Goal: Task Accomplishment & Management: Use online tool/utility

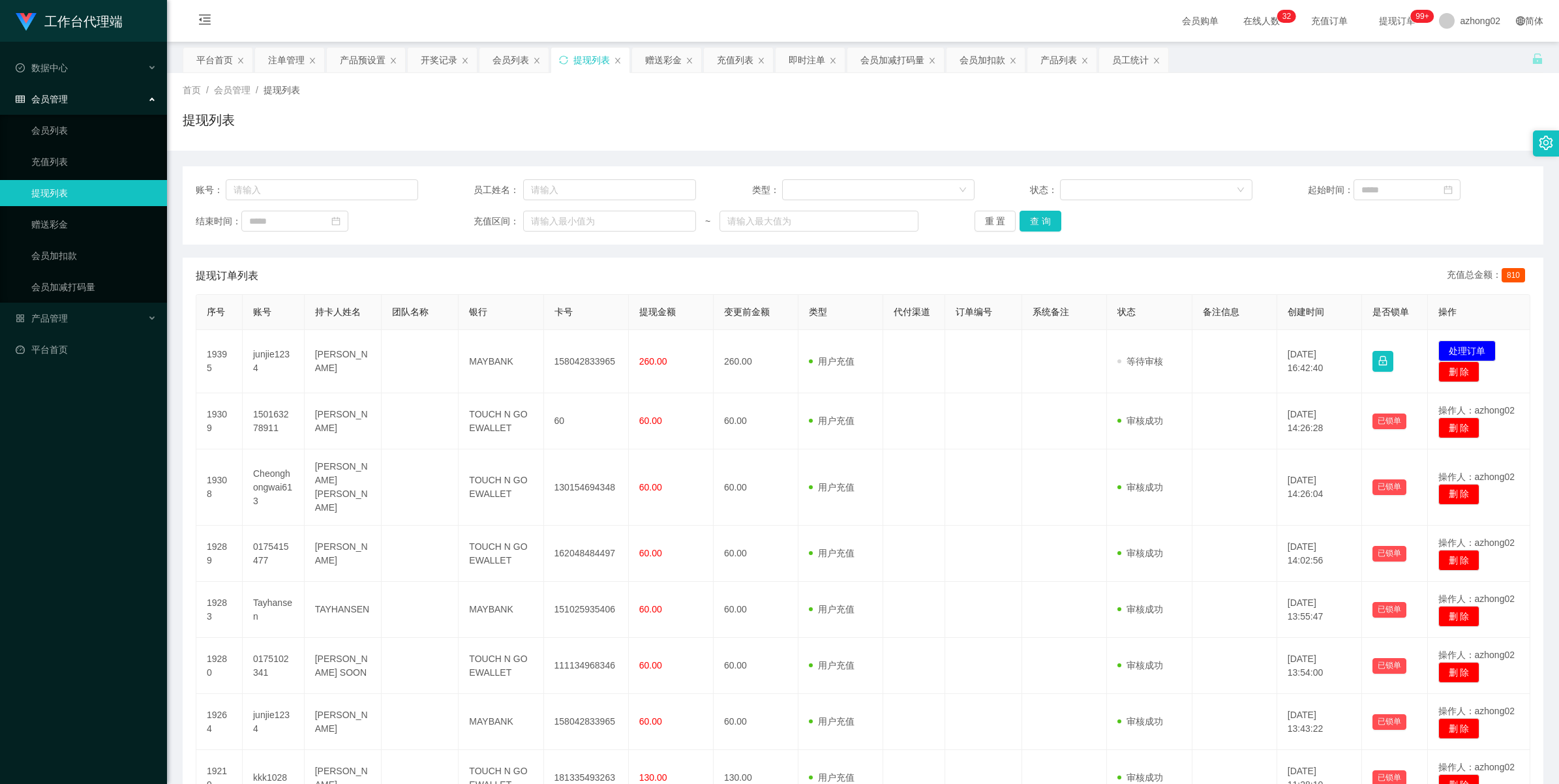
click at [1462, 348] on button "处理订单" at bounding box center [1467, 351] width 57 height 21
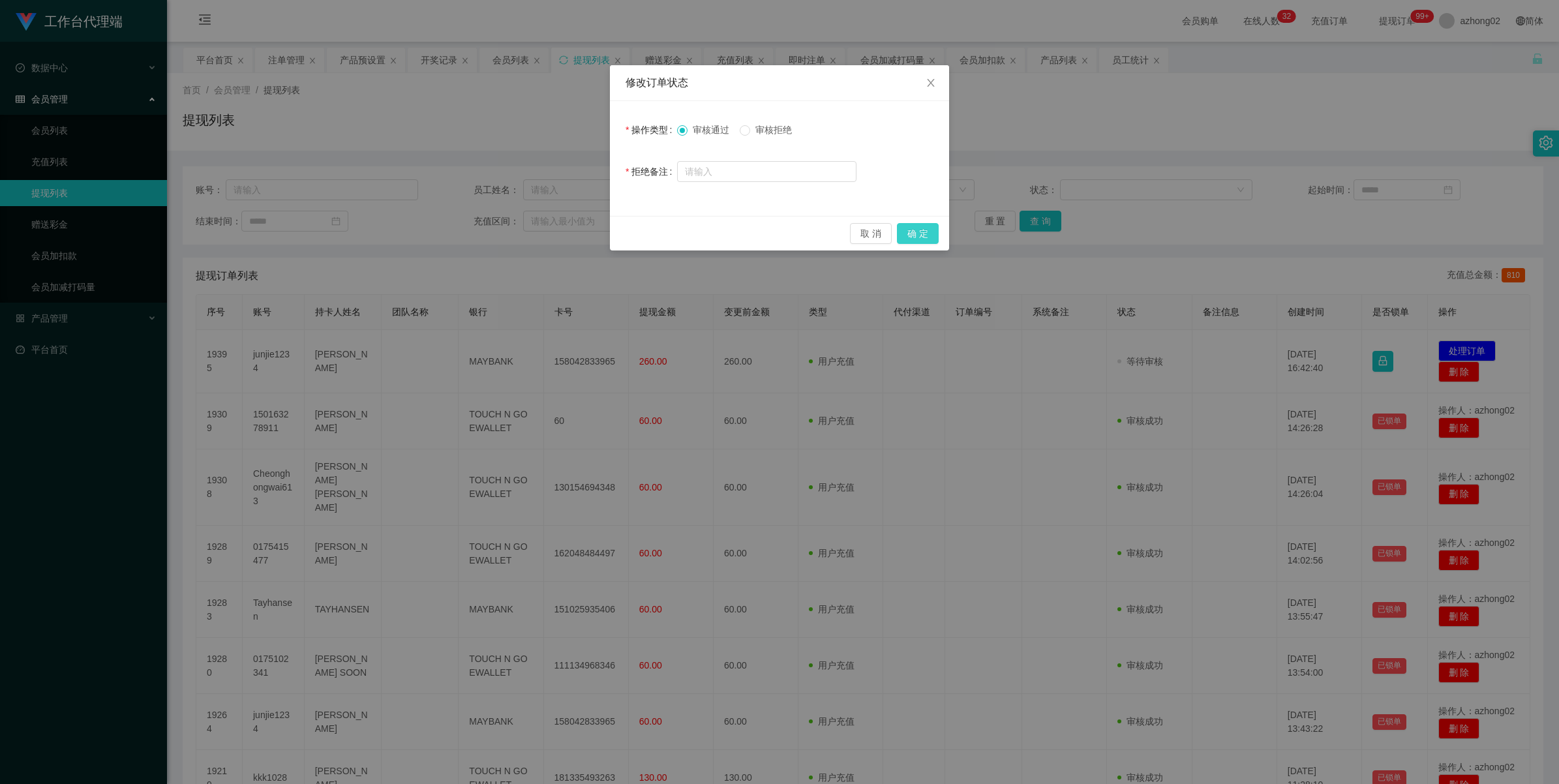
click at [930, 236] on button "确 定" at bounding box center [917, 234] width 41 height 21
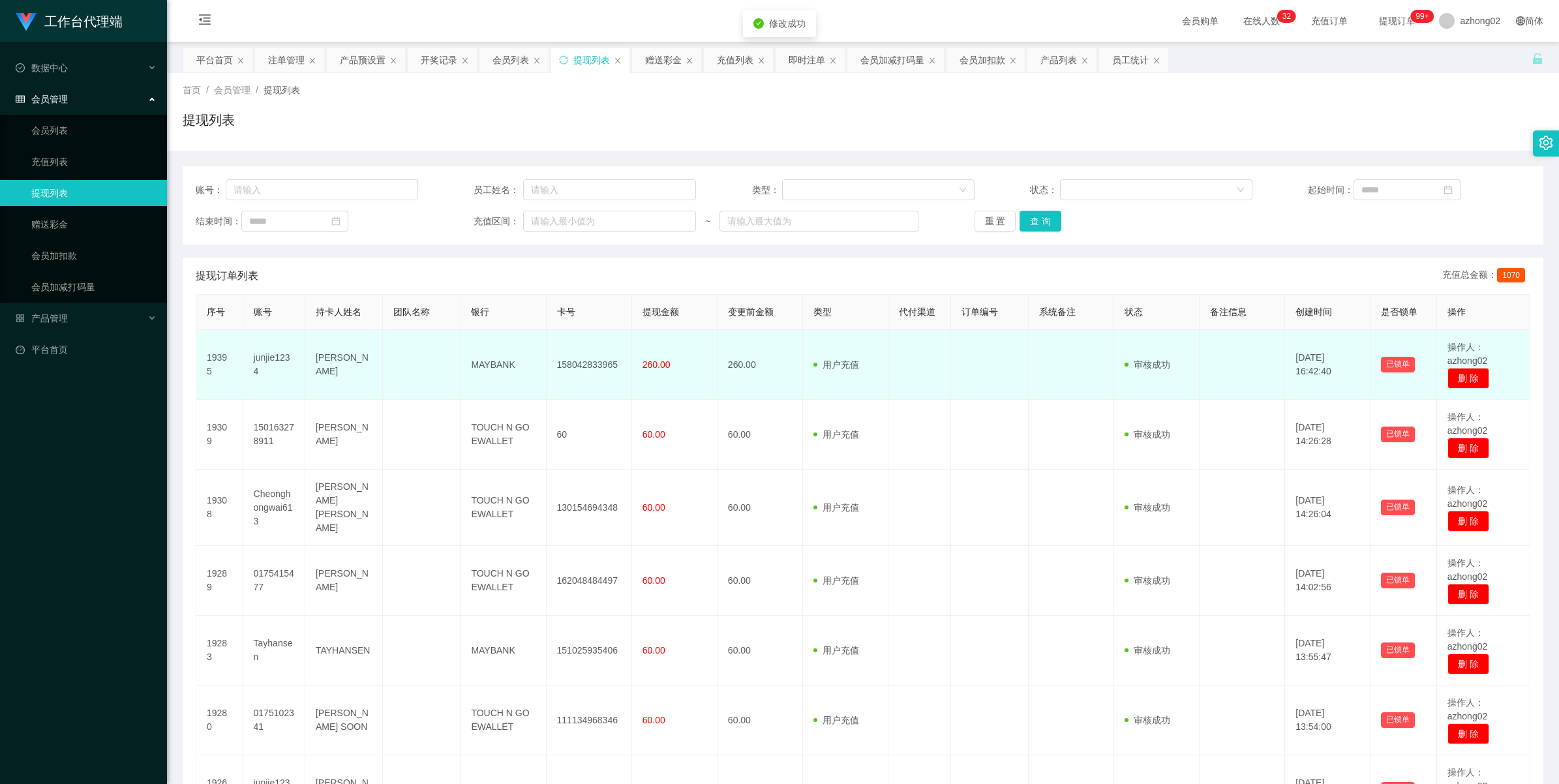
click at [571, 363] on td "158042833965" at bounding box center [589, 365] width 85 height 70
copy td "158042833965"
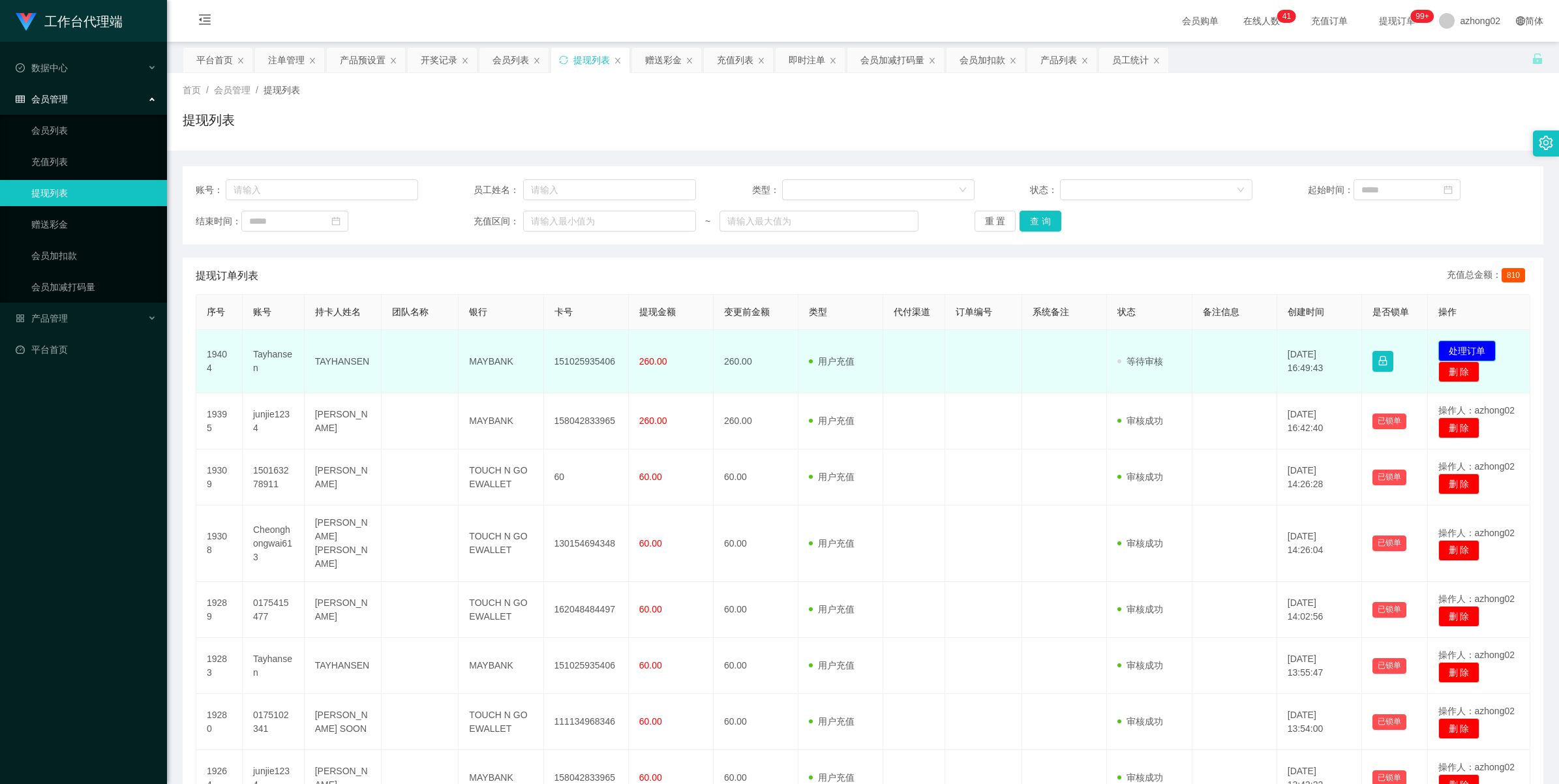
drag, startPoint x: 0, startPoint y: 0, endPoint x: 1441, endPoint y: 351, distance: 1483.1
click at [1441, 351] on button "处理订单" at bounding box center [1467, 351] width 57 height 21
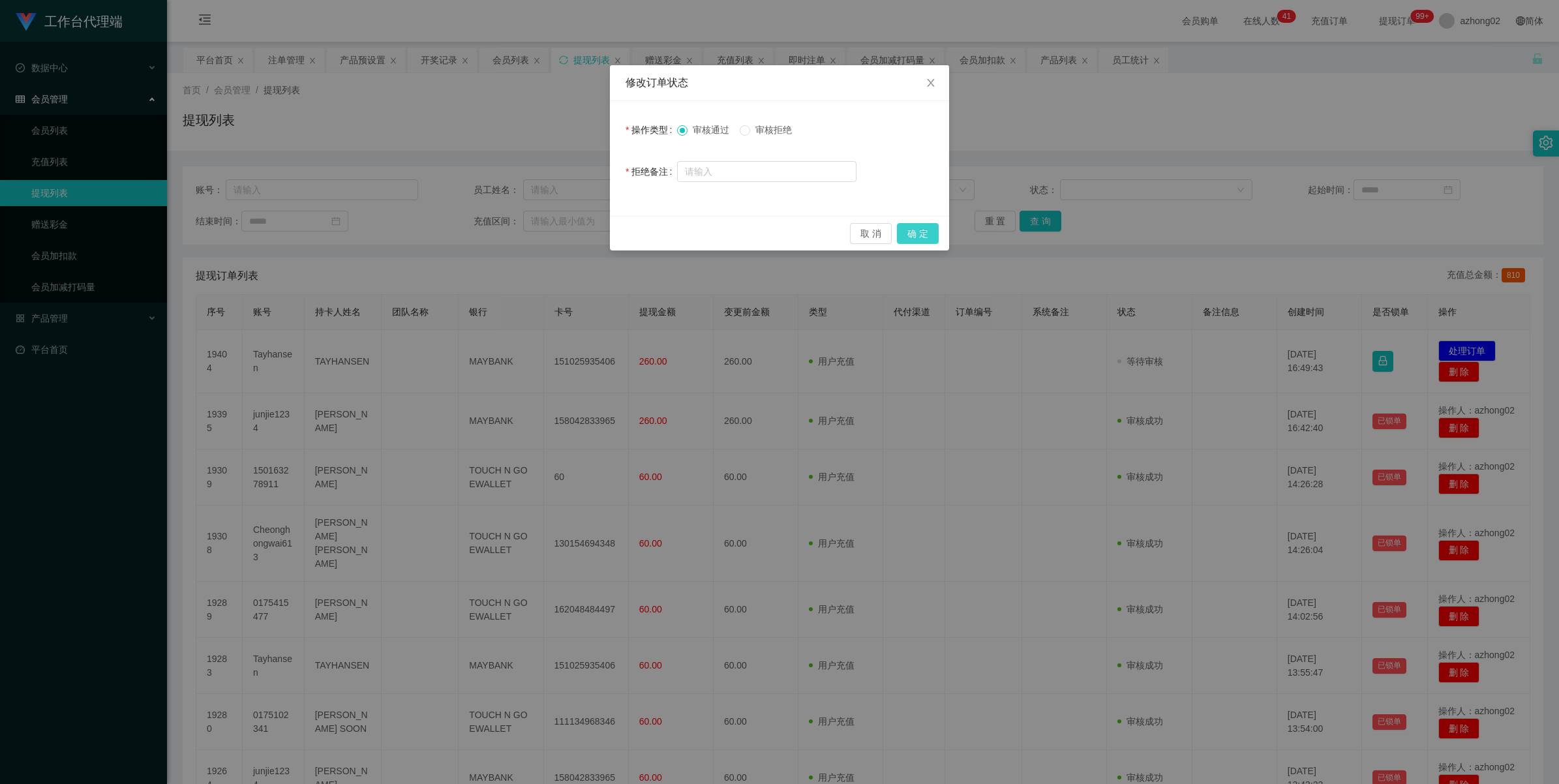
drag, startPoint x: 934, startPoint y: 230, endPoint x: 924, endPoint y: 230, distance: 10.0
click at [933, 230] on button "确 定" at bounding box center [917, 234] width 41 height 21
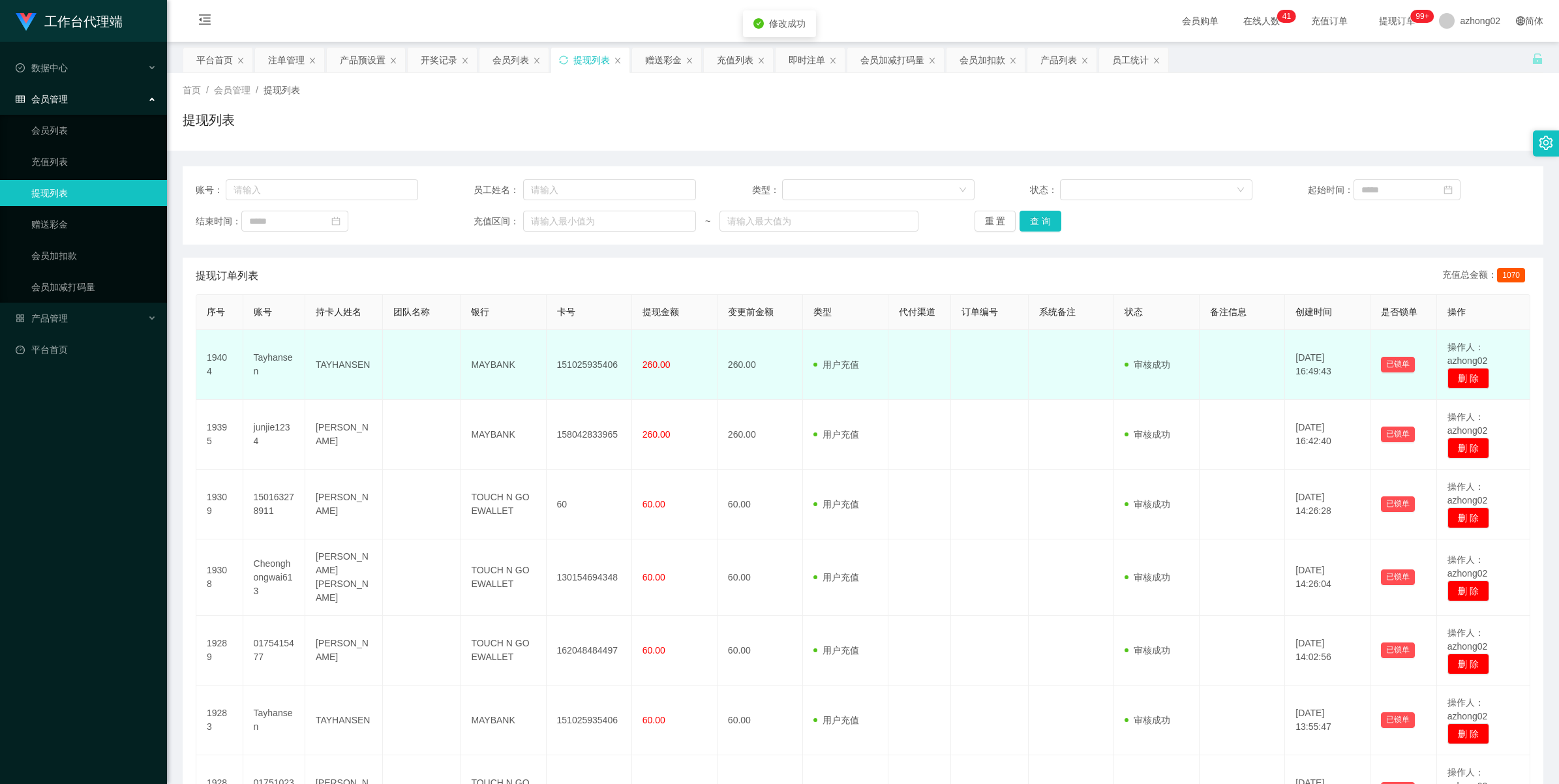
click at [582, 357] on td "151025935406" at bounding box center [589, 365] width 85 height 70
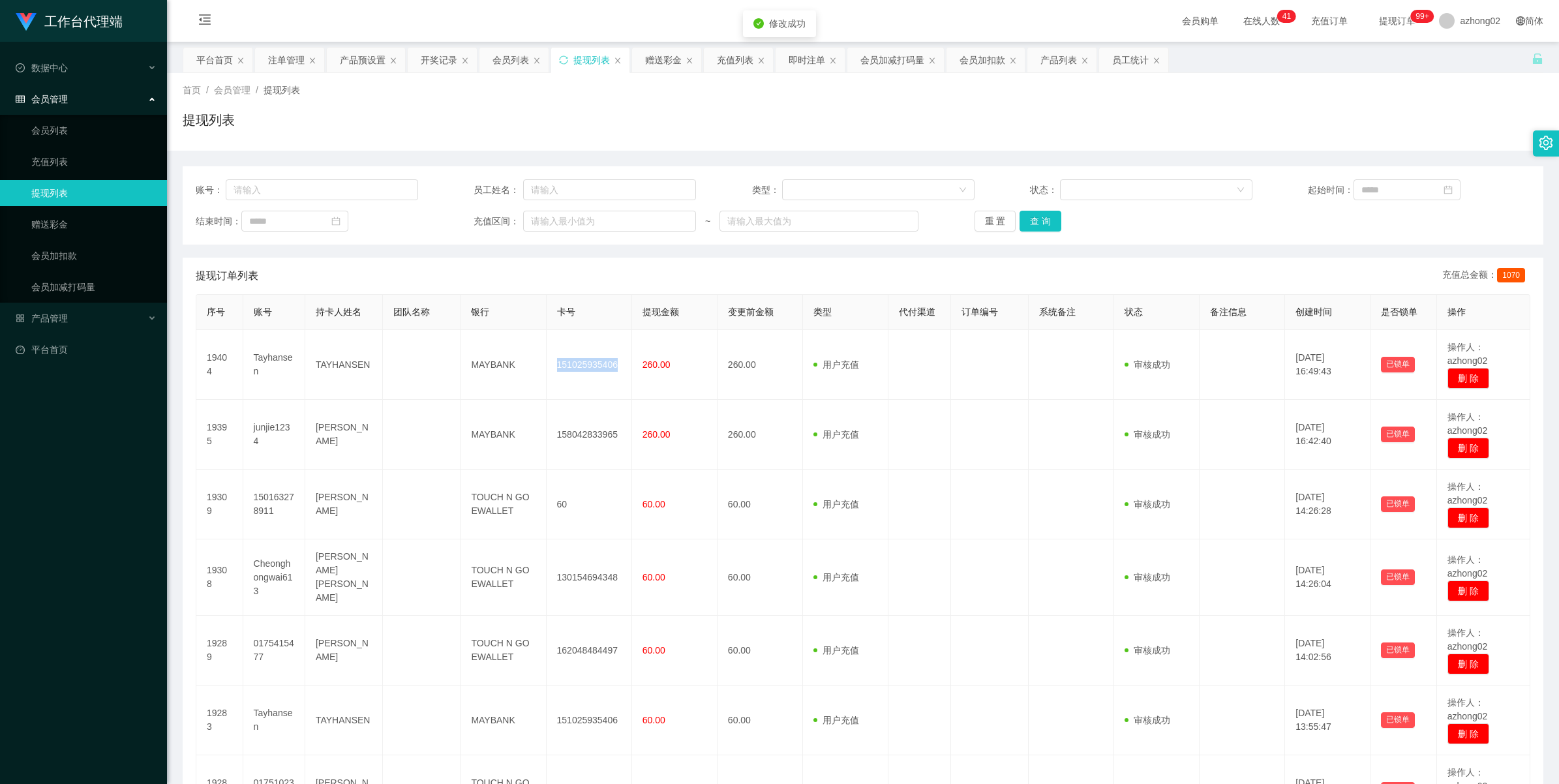
copy td "151025935406"
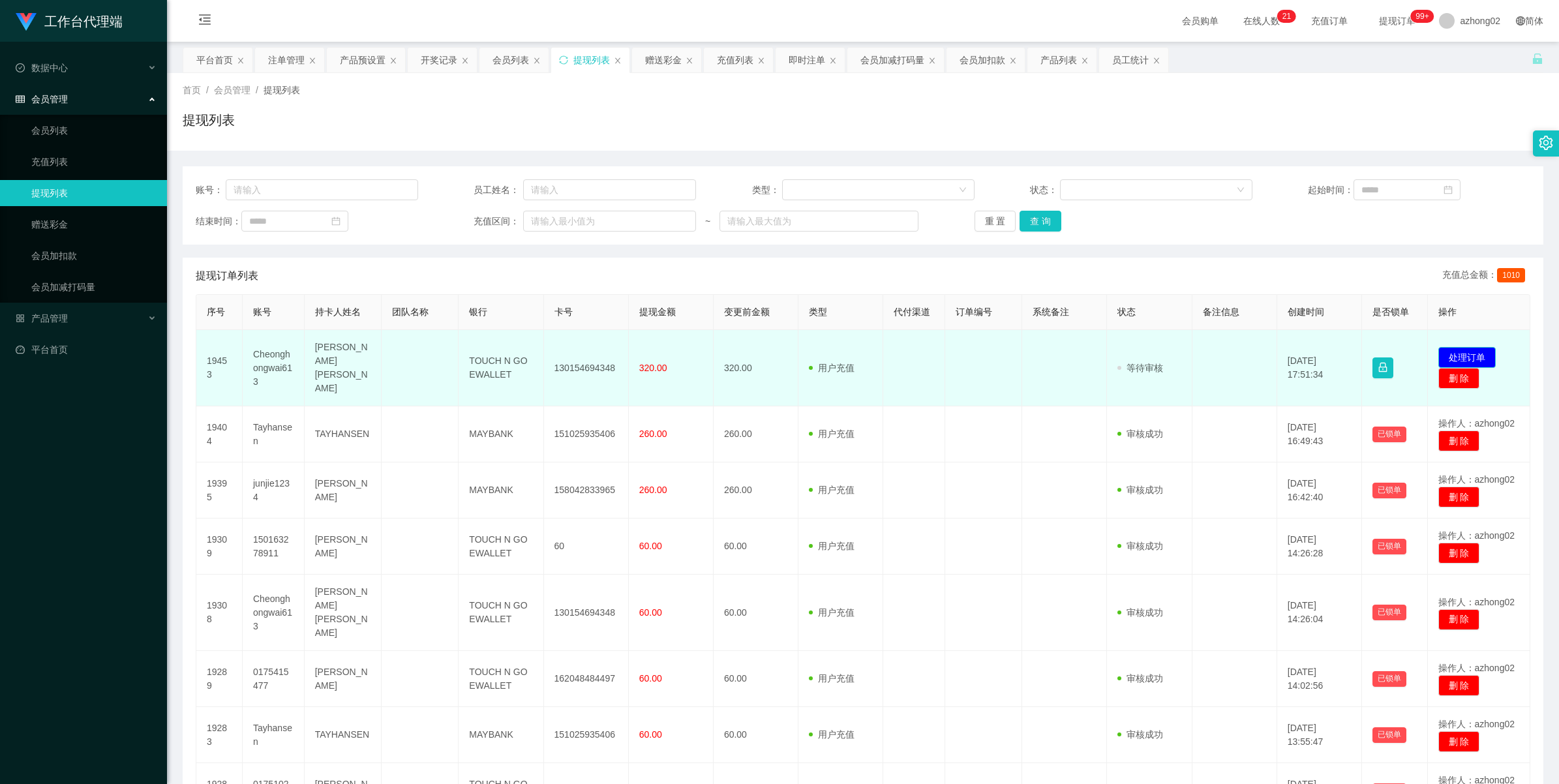
click at [1448, 347] on button "处理订单" at bounding box center [1467, 357] width 57 height 21
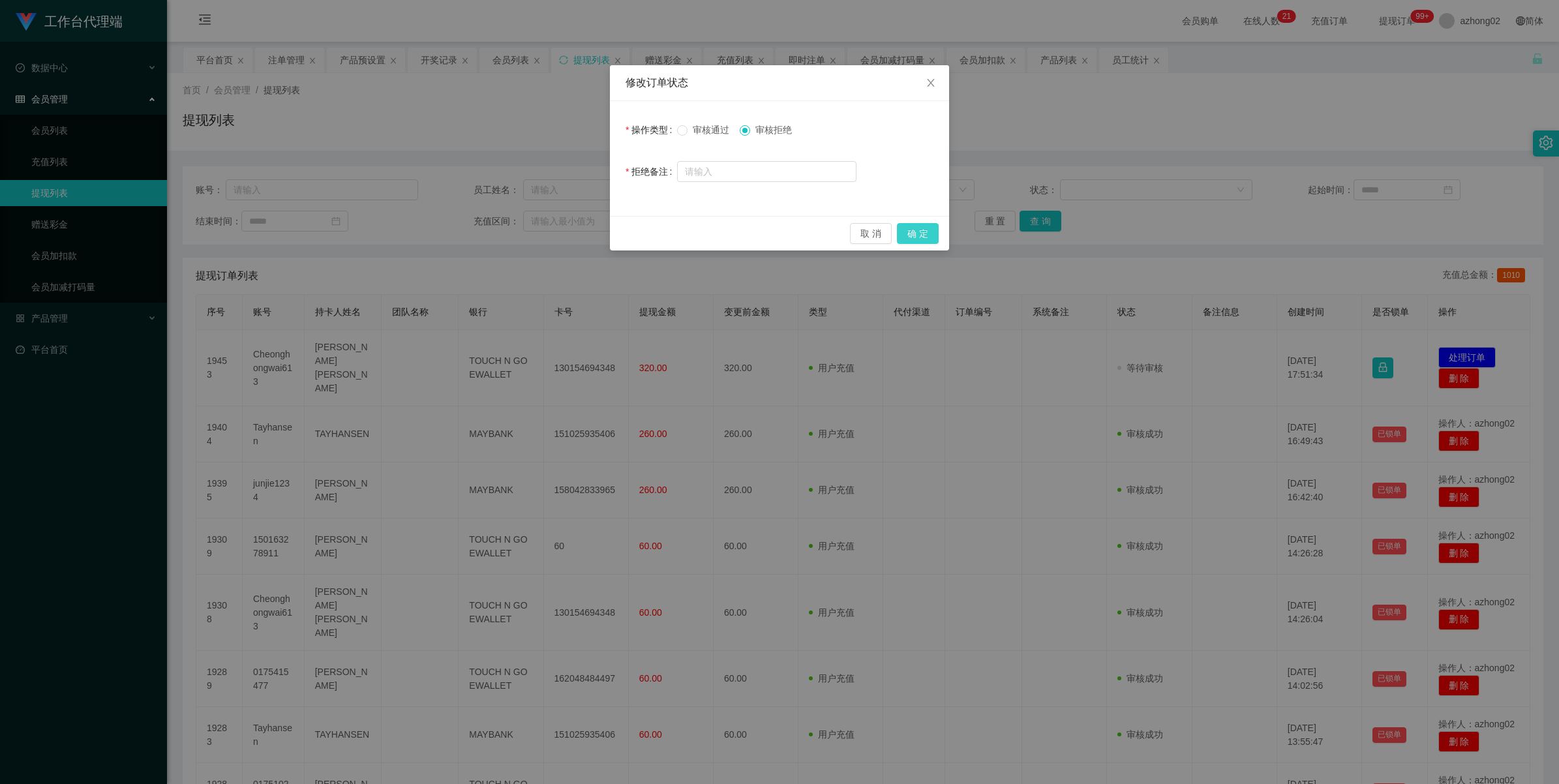
click at [917, 230] on button "确 定" at bounding box center [917, 234] width 41 height 21
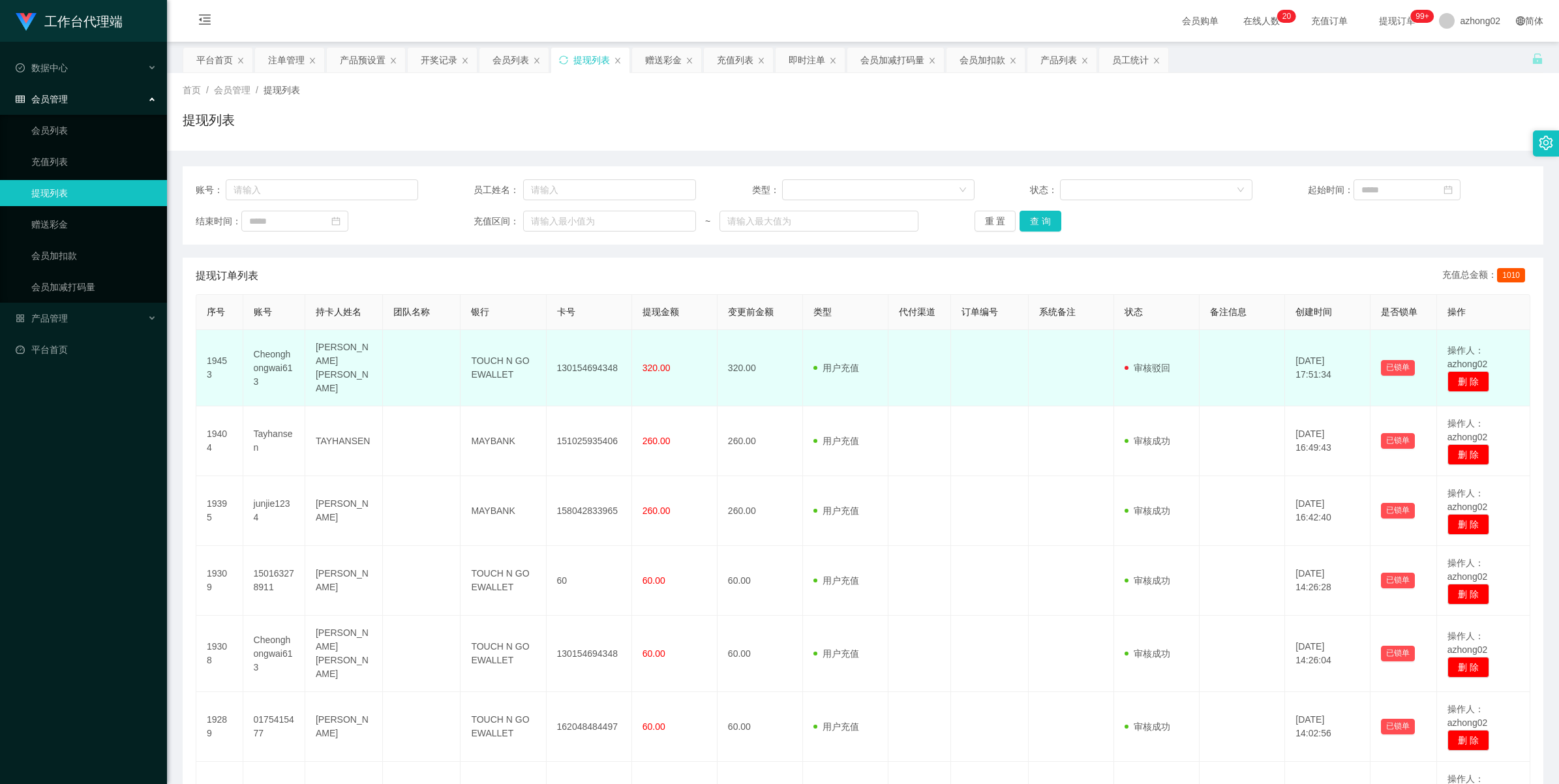
click at [265, 361] on td "Cheonghongwai613" at bounding box center [274, 368] width 62 height 76
copy td "Cheonghongwai613"
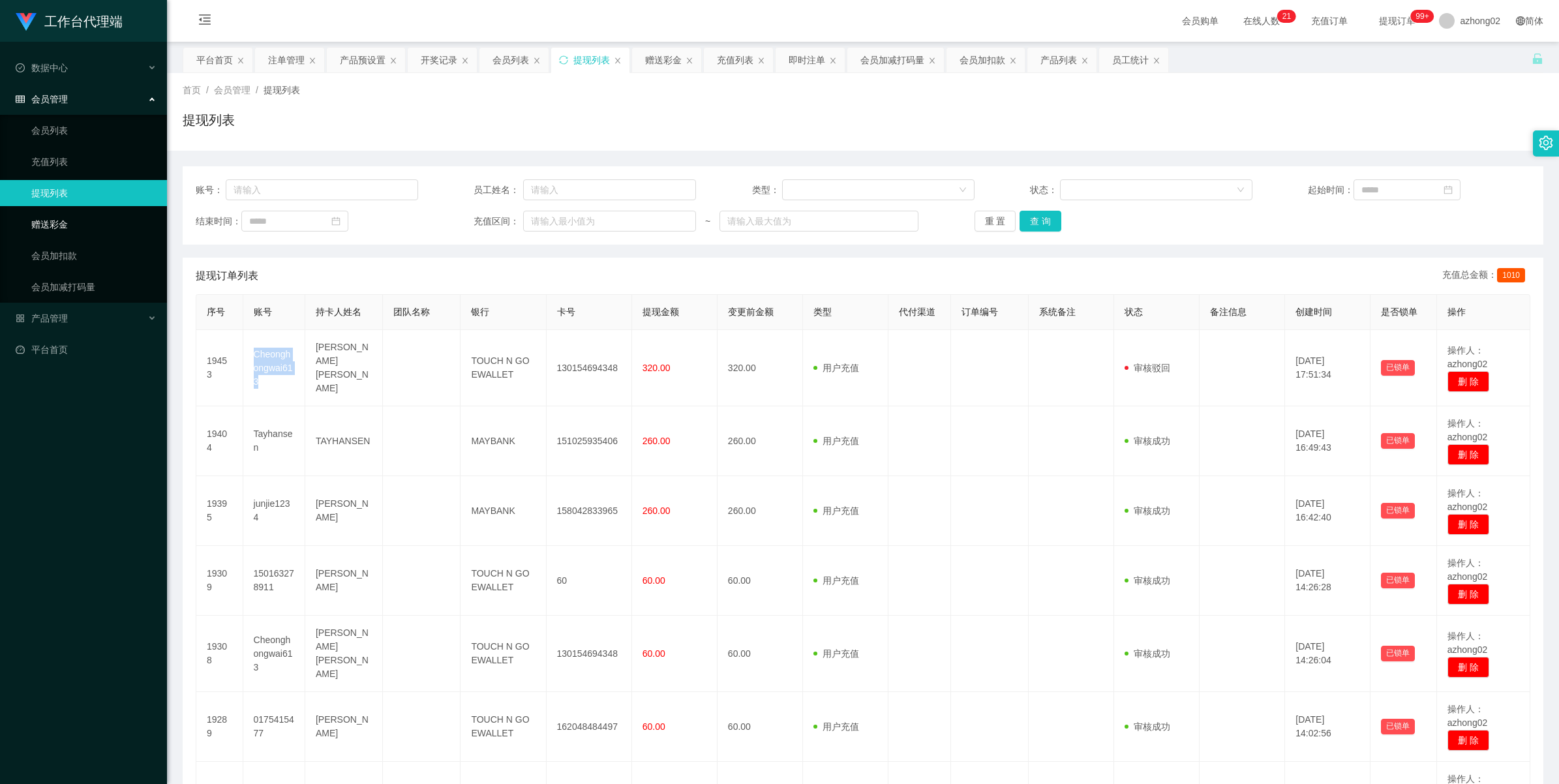
click at [44, 229] on link "赠送彩金" at bounding box center [94, 224] width 125 height 26
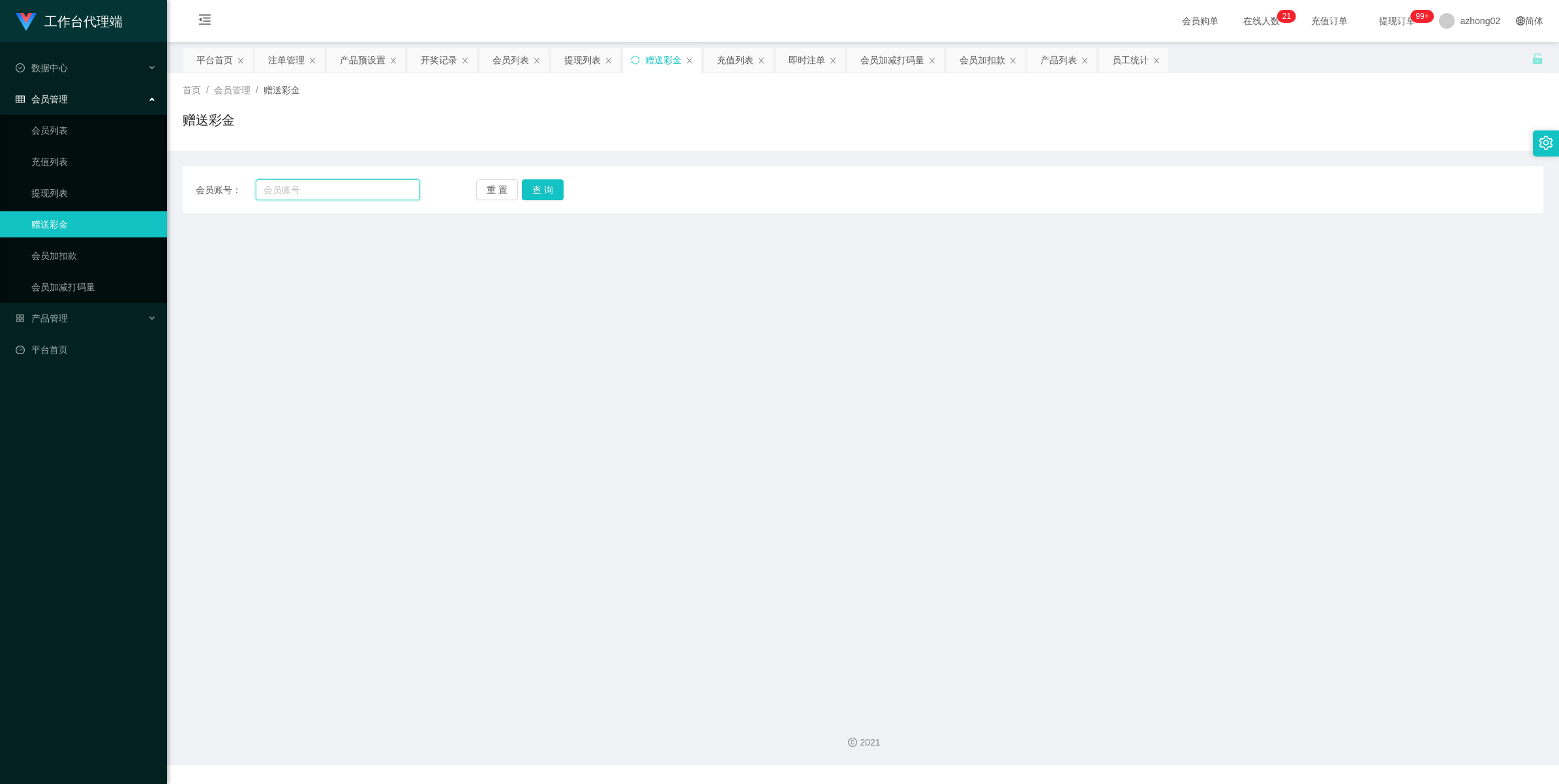
click at [307, 194] on input "text" at bounding box center [338, 190] width 164 height 21
paste input "Cheonghongwai613"
type input "Cheonghongwai613"
click at [536, 185] on button "查 询" at bounding box center [542, 190] width 41 height 21
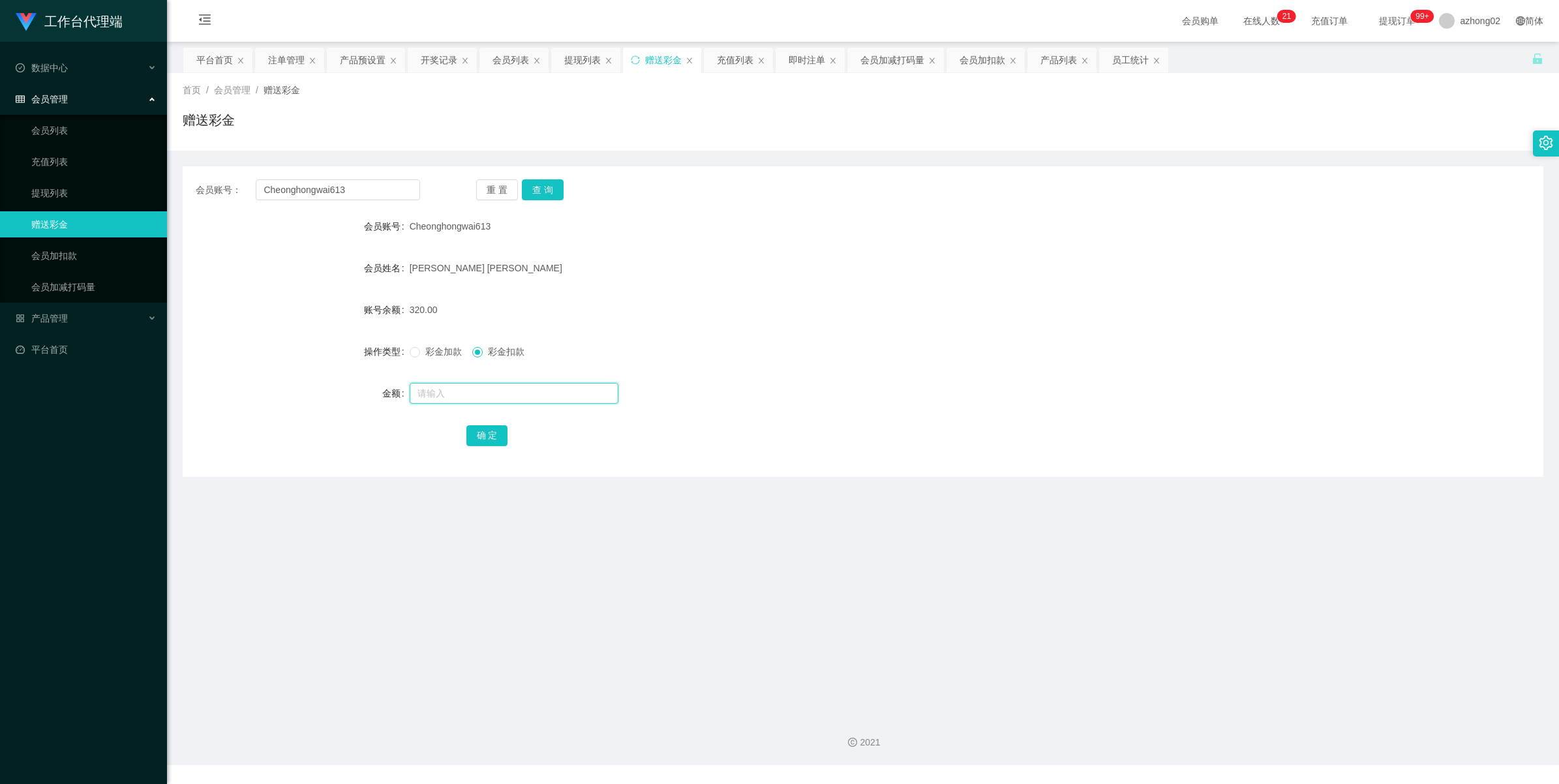
click at [439, 388] on input "text" at bounding box center [513, 394] width 209 height 21
click at [461, 394] on input "60" at bounding box center [513, 394] width 209 height 21
type input "6"
click at [356, 182] on input "Cheonghongwai613" at bounding box center [338, 190] width 164 height 21
click at [356, 182] on input "Cheonghongwai613" at bounding box center [338, 190] width 164 height 21
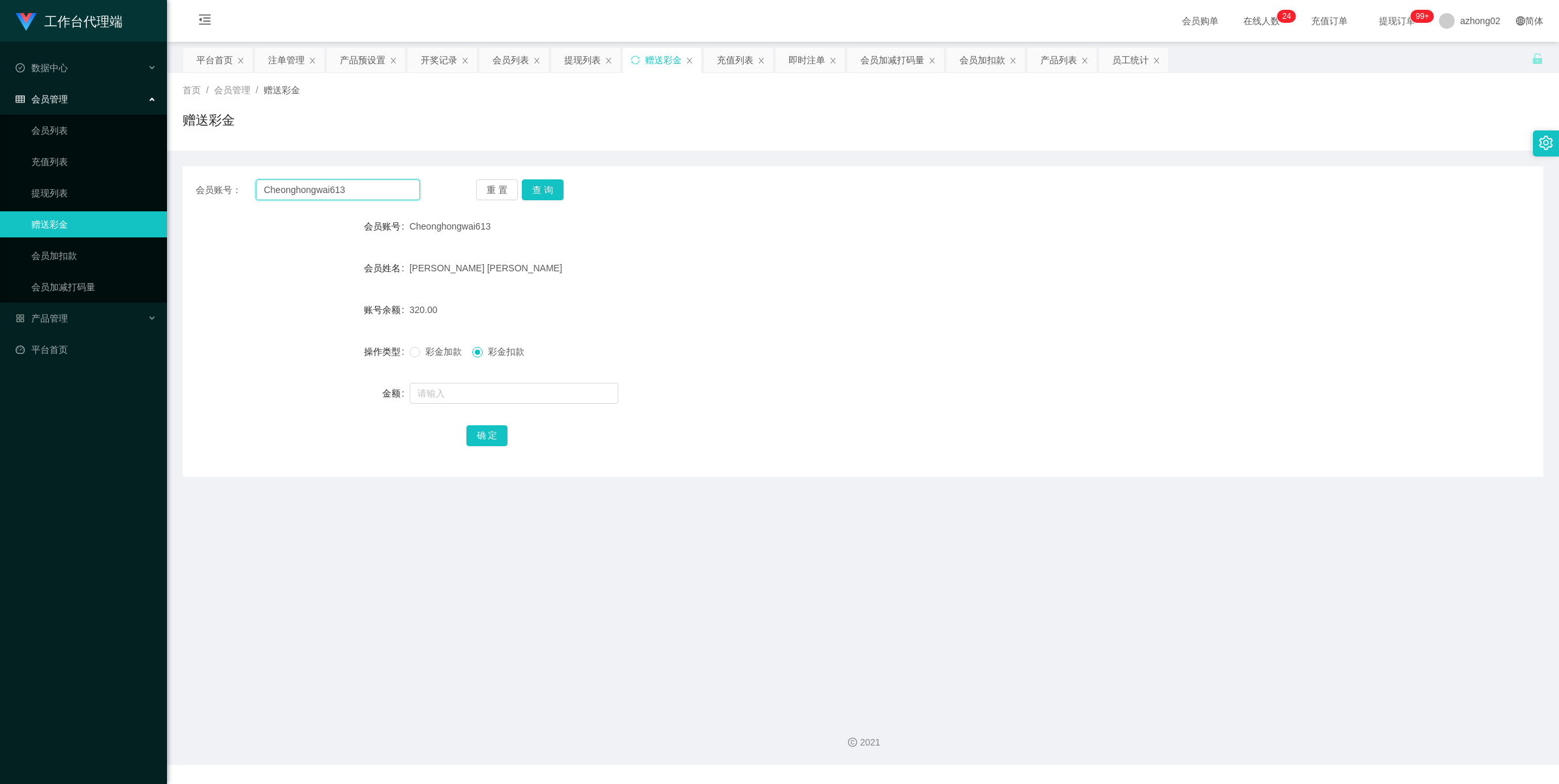
paste input "150163278911"
click at [533, 184] on button "查 询" at bounding box center [542, 190] width 41 height 21
click at [342, 196] on input "150163278911" at bounding box center [338, 190] width 164 height 21
paste input "017589243"
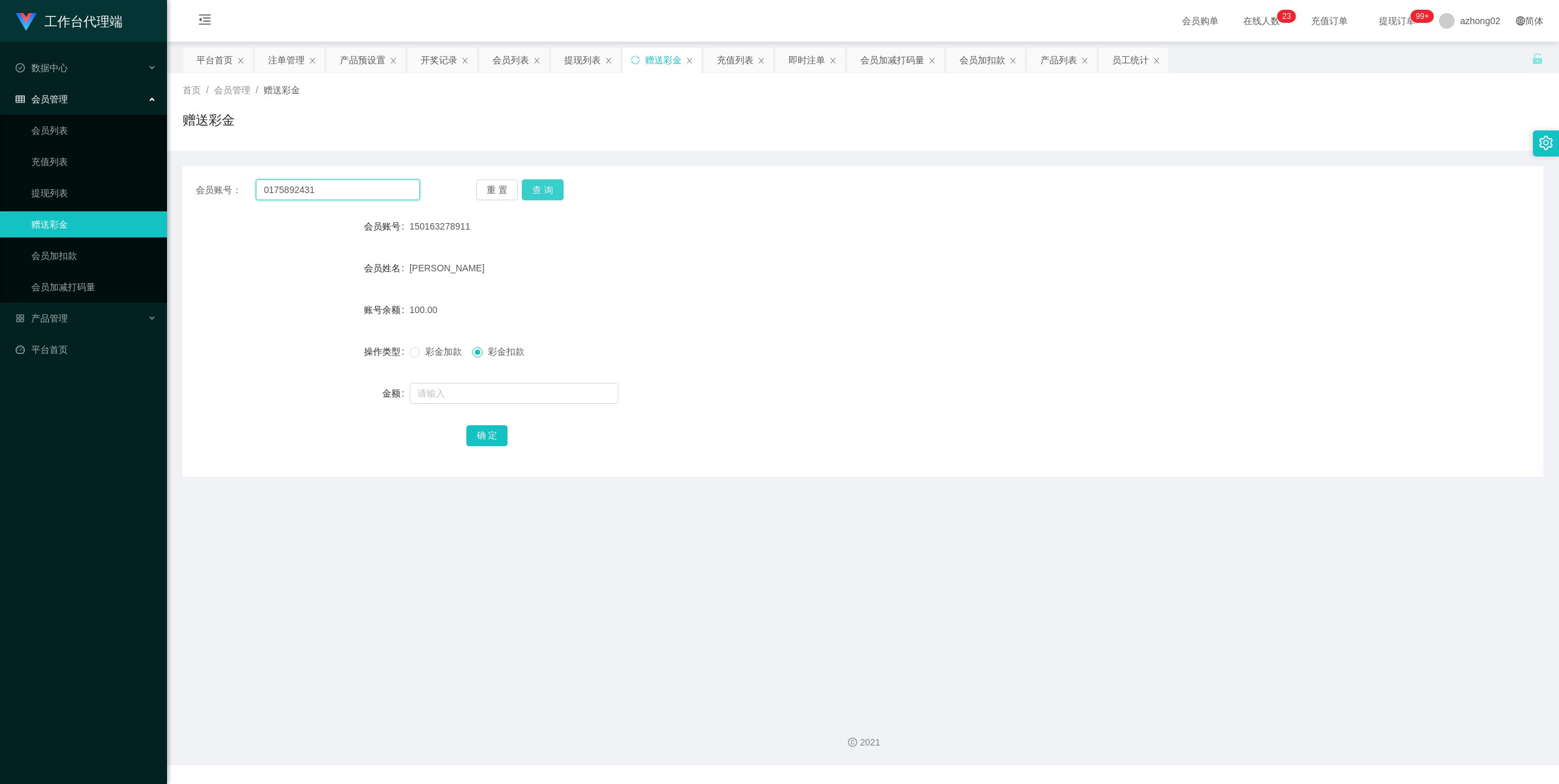
type input "0175892431"
click at [536, 194] on button "查 询" at bounding box center [542, 190] width 41 height 21
click at [53, 188] on link "提现列表" at bounding box center [94, 193] width 125 height 26
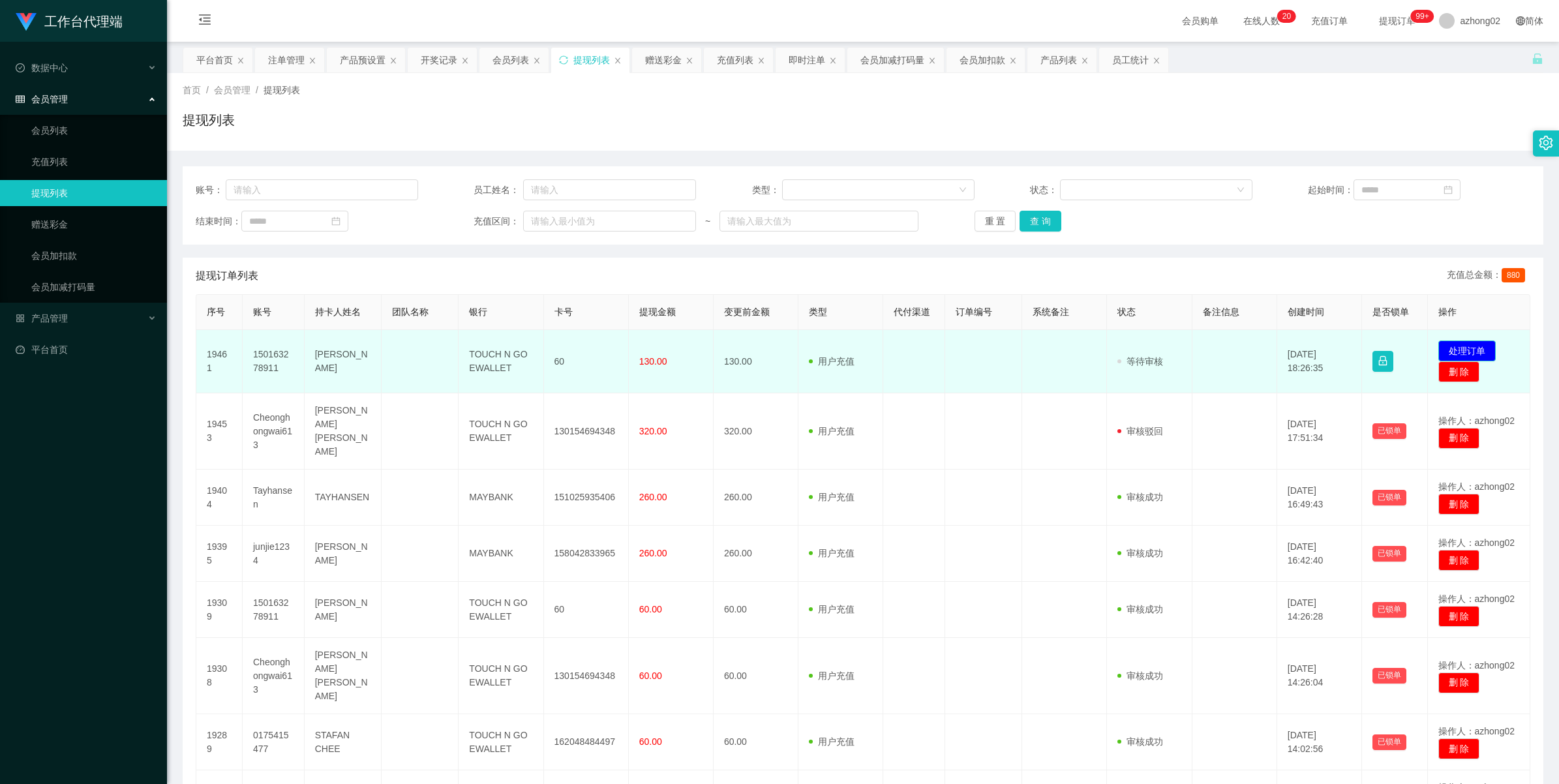
click at [1456, 353] on button "处理订单" at bounding box center [1467, 351] width 57 height 21
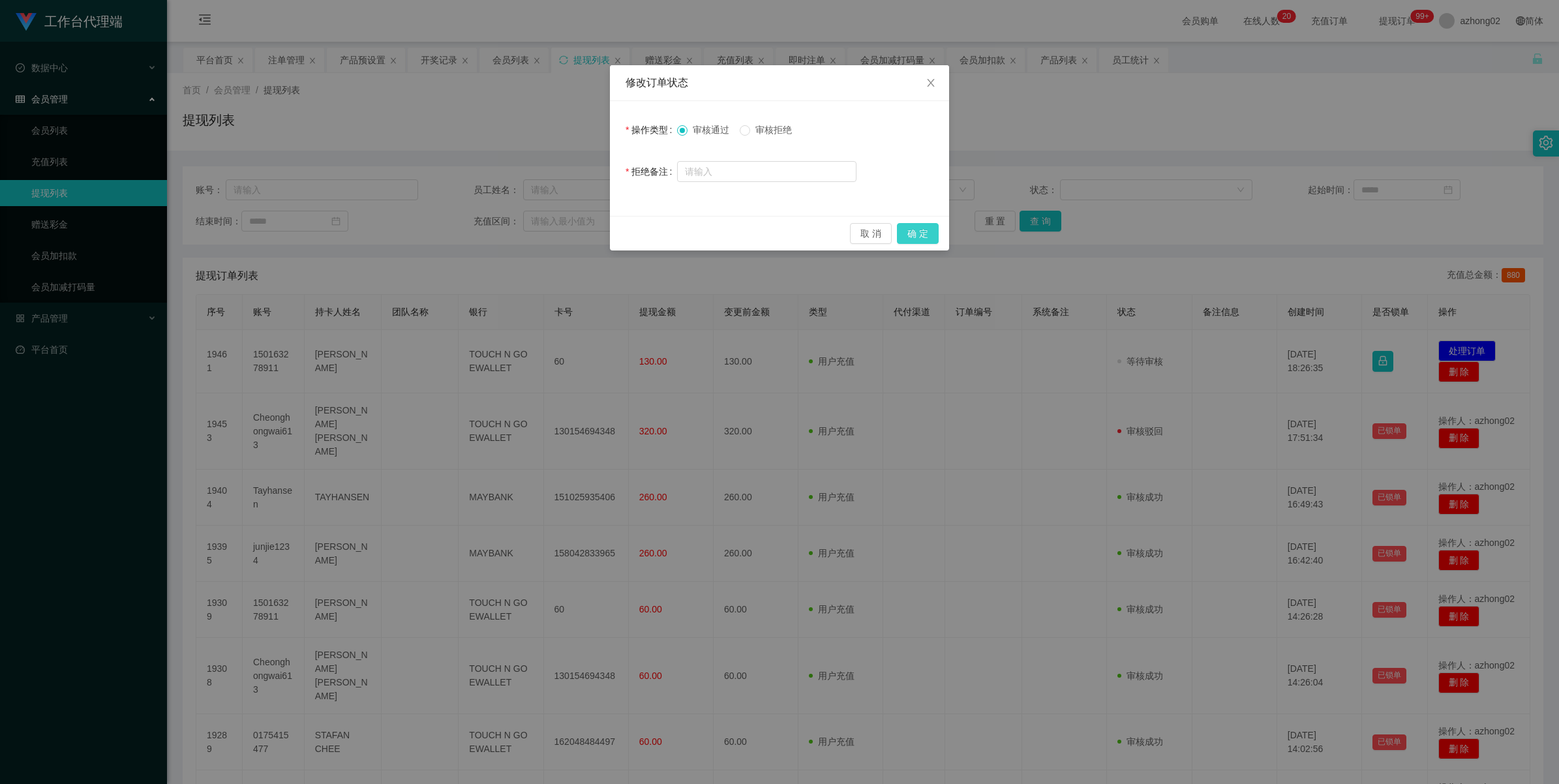
click at [919, 226] on button "确 定" at bounding box center [917, 234] width 41 height 21
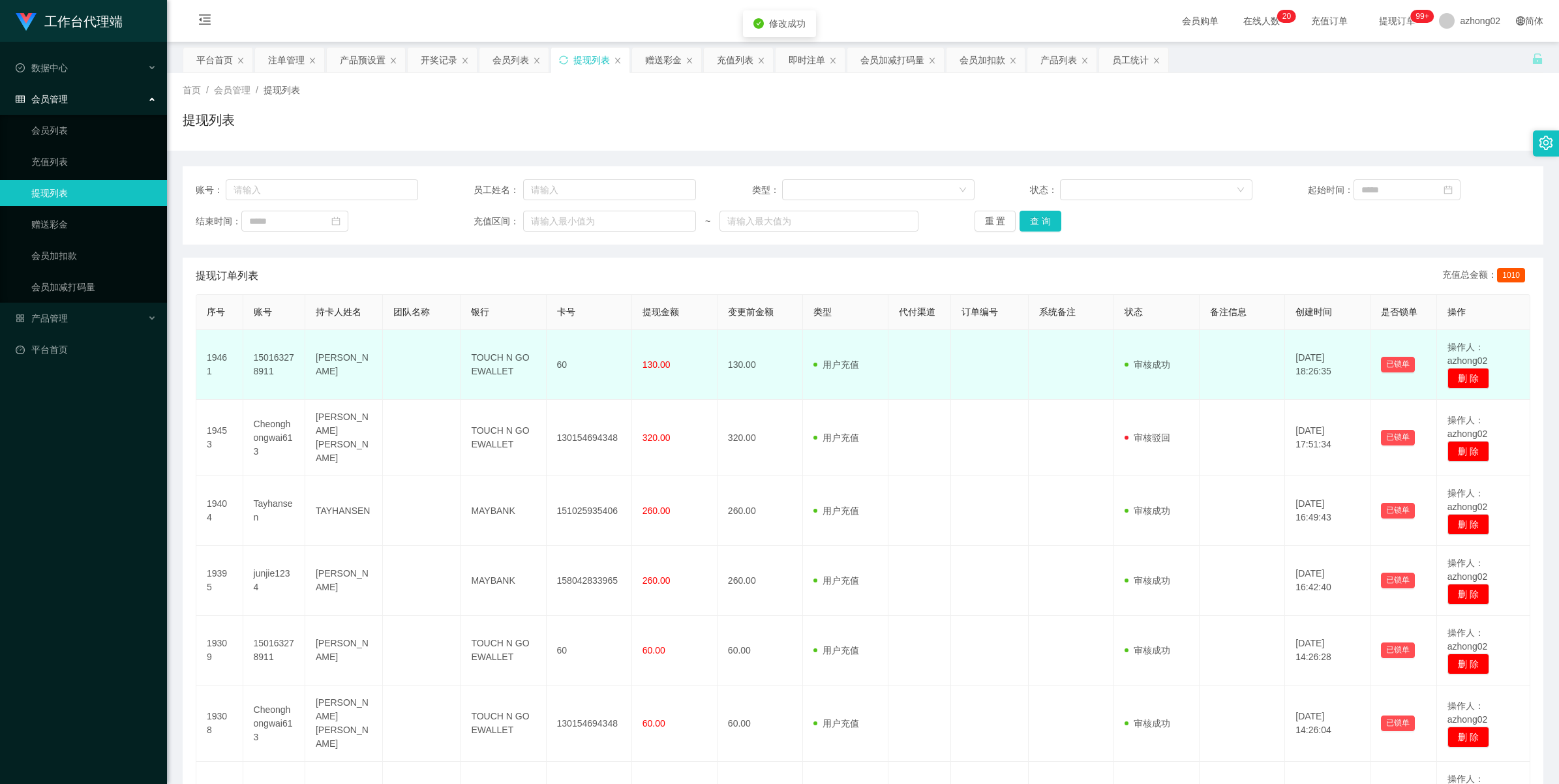
click at [263, 372] on td "150163278911" at bounding box center [274, 365] width 62 height 70
copy td "150163278911"
click at [279, 359] on td "150163278911" at bounding box center [274, 365] width 62 height 70
click at [281, 359] on td "150163278911" at bounding box center [274, 365] width 62 height 70
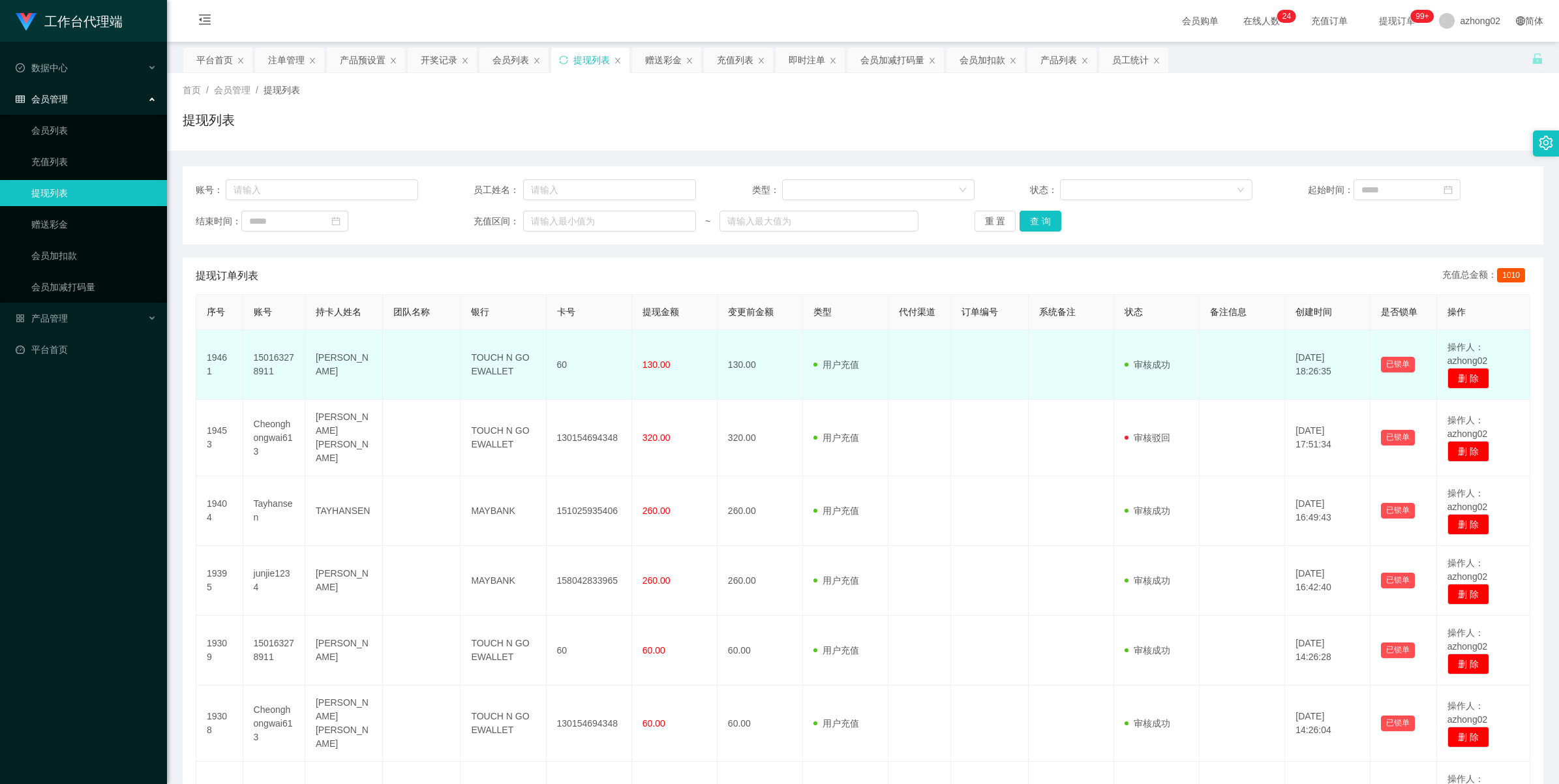
click at [281, 359] on td "150163278911" at bounding box center [274, 365] width 62 height 70
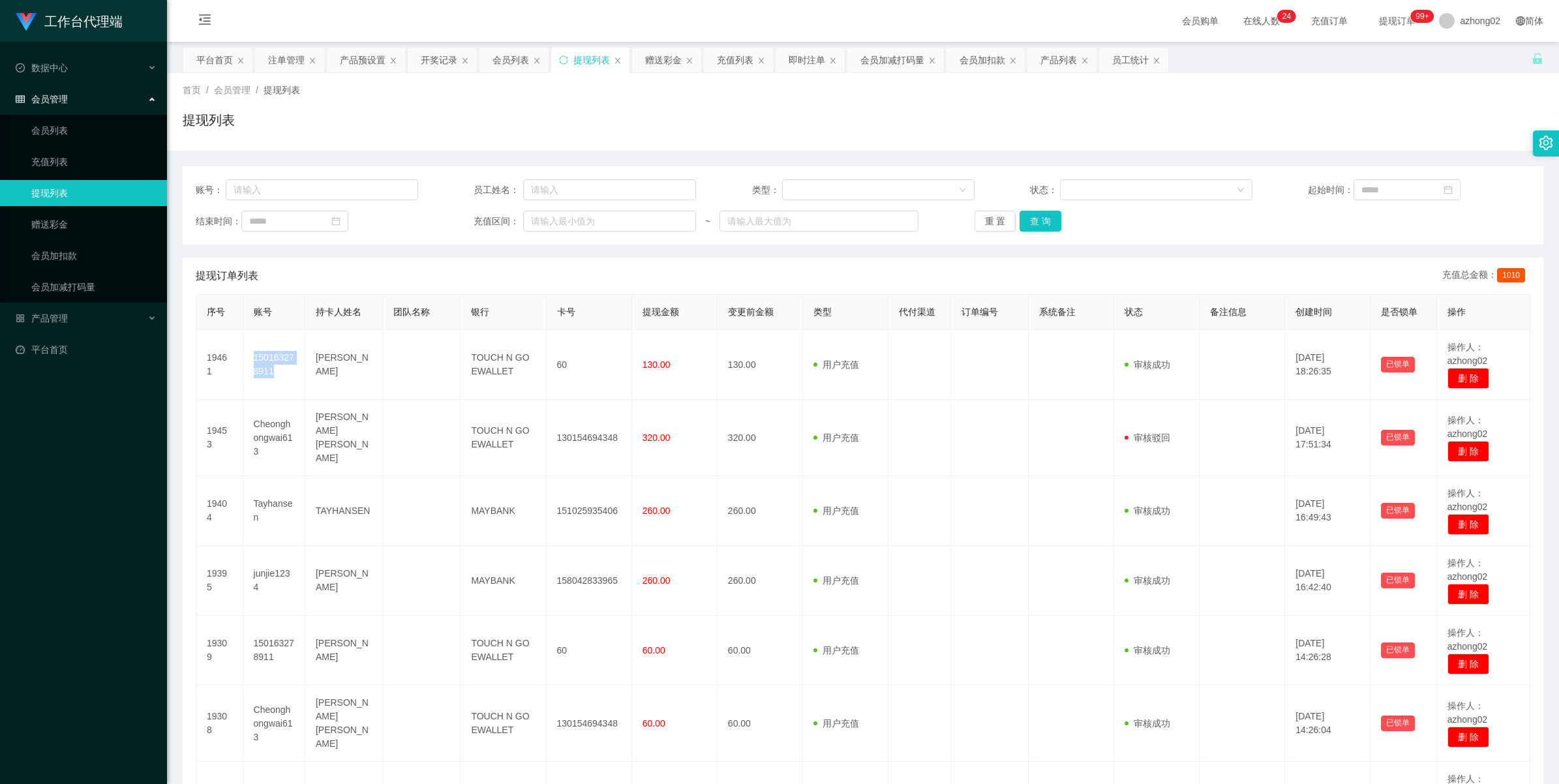
copy td "150163278911"
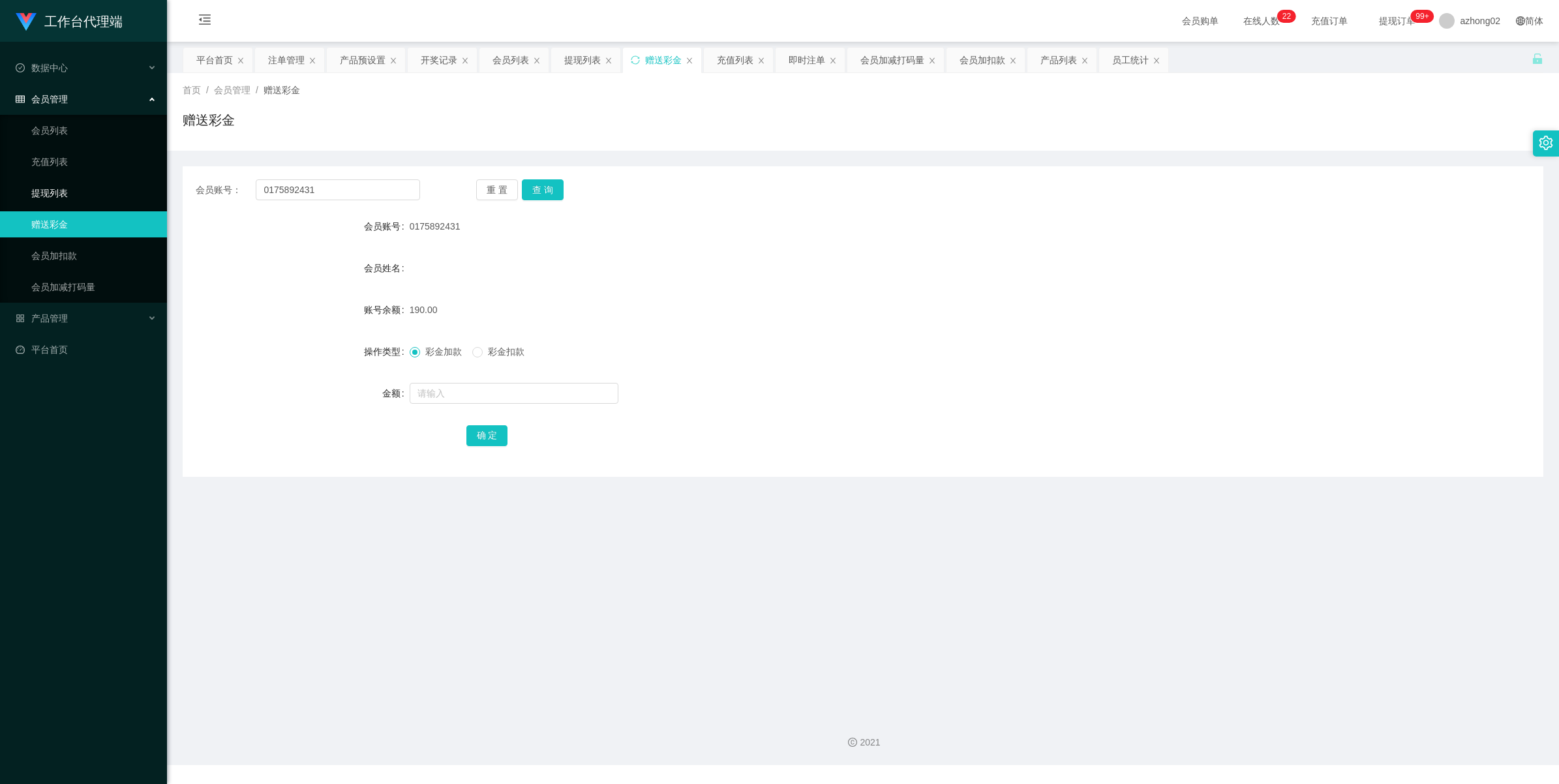
drag, startPoint x: 41, startPoint y: 202, endPoint x: 44, endPoint y: 188, distance: 14.3
click at [42, 202] on link "提现列表" at bounding box center [94, 193] width 125 height 26
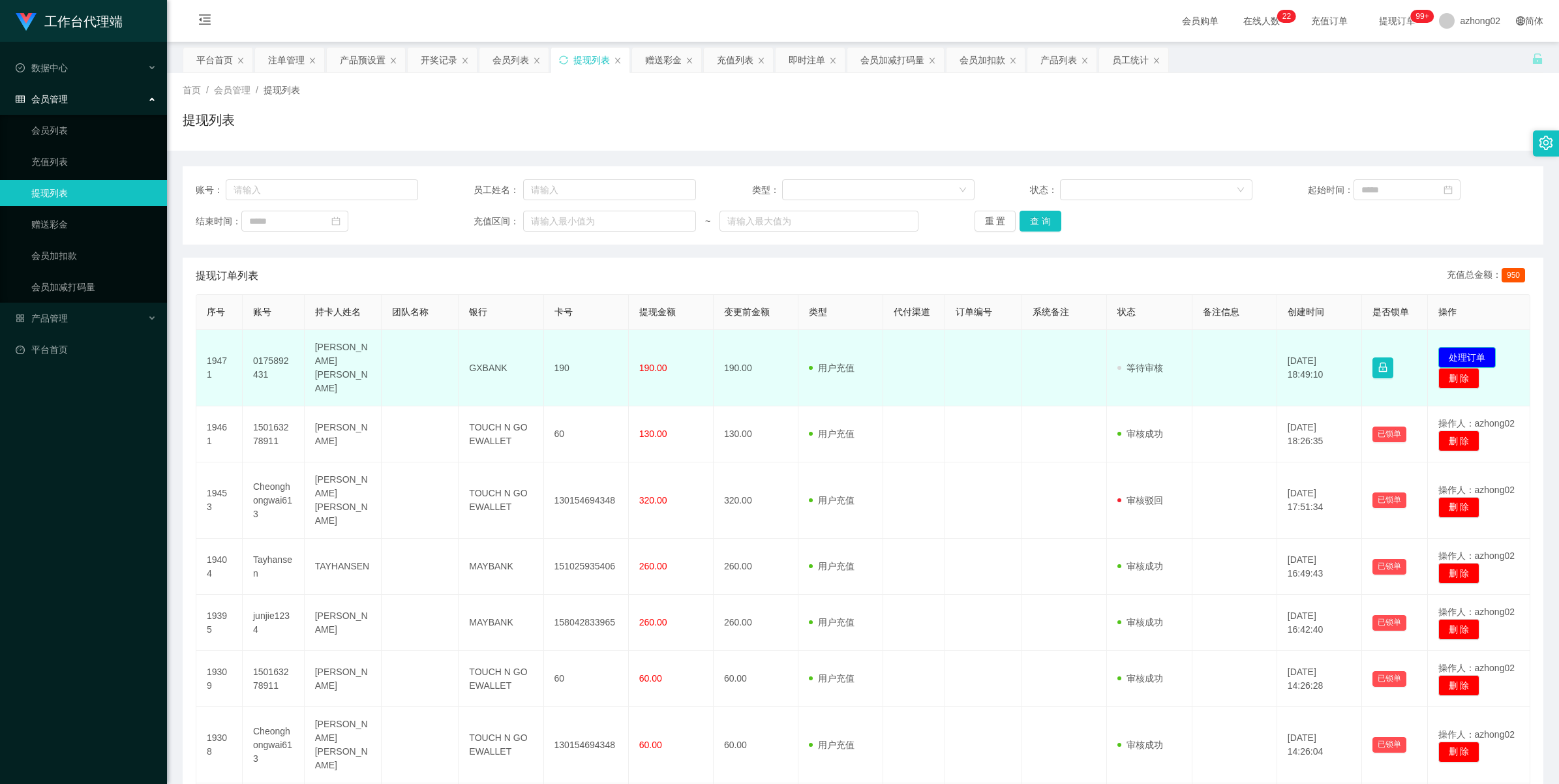
drag, startPoint x: 0, startPoint y: 0, endPoint x: 1445, endPoint y: 345, distance: 1485.6
click at [1445, 347] on button "处理订单" at bounding box center [1467, 357] width 57 height 21
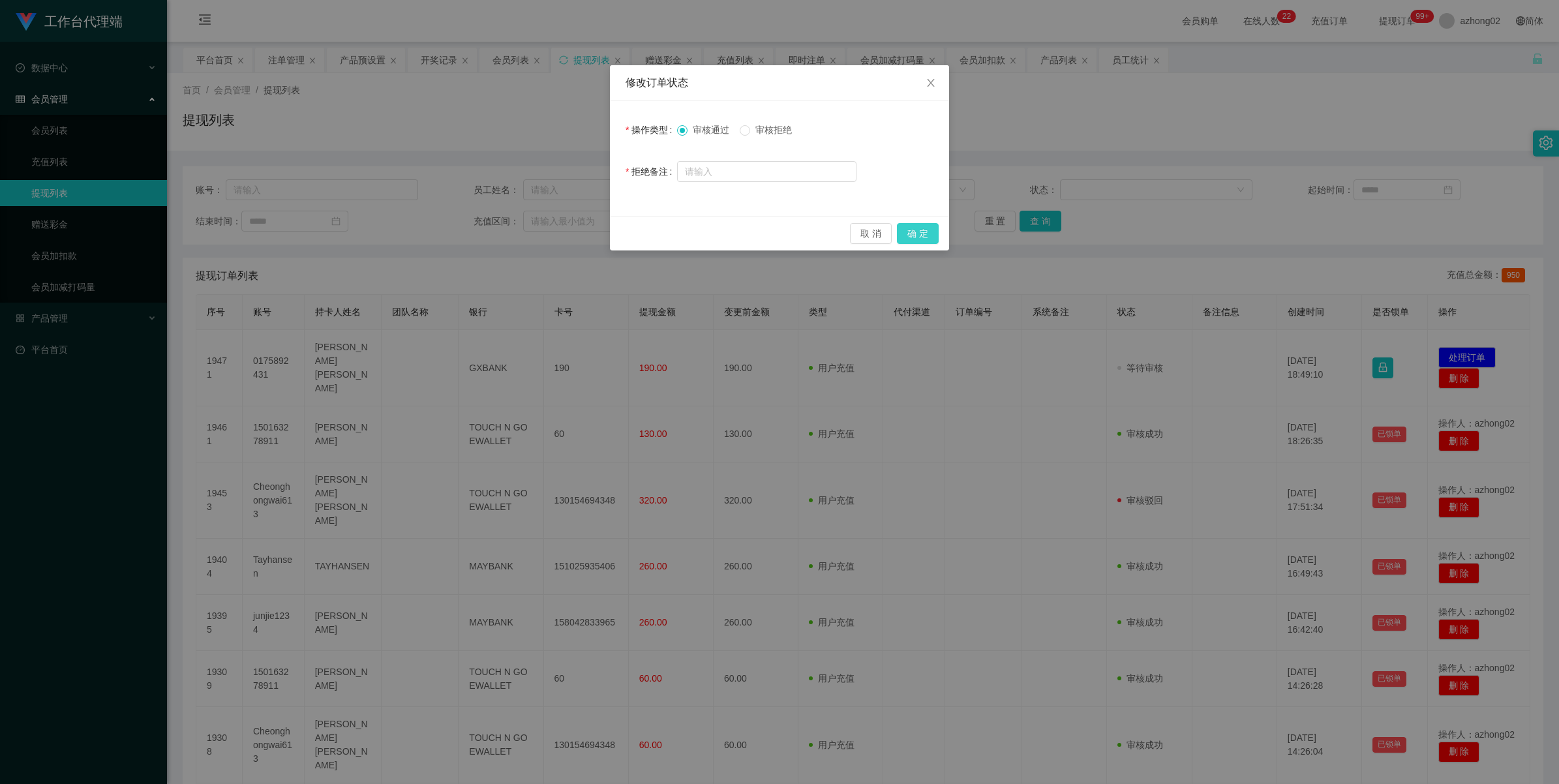
click at [928, 232] on button "确 定" at bounding box center [917, 234] width 41 height 21
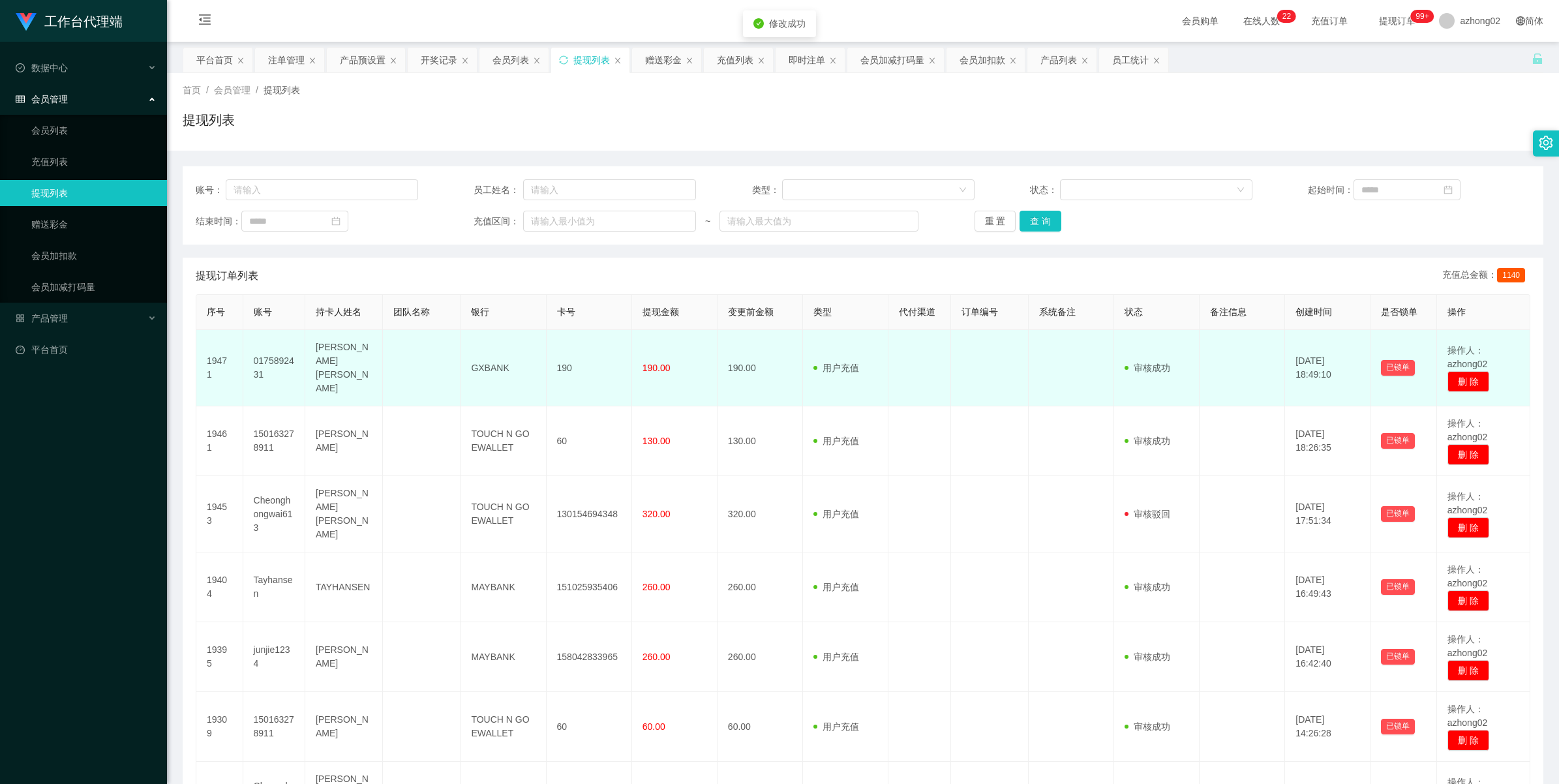
click at [259, 357] on td "0175892431" at bounding box center [274, 368] width 62 height 76
click at [259, 359] on td "0175892431" at bounding box center [274, 368] width 62 height 76
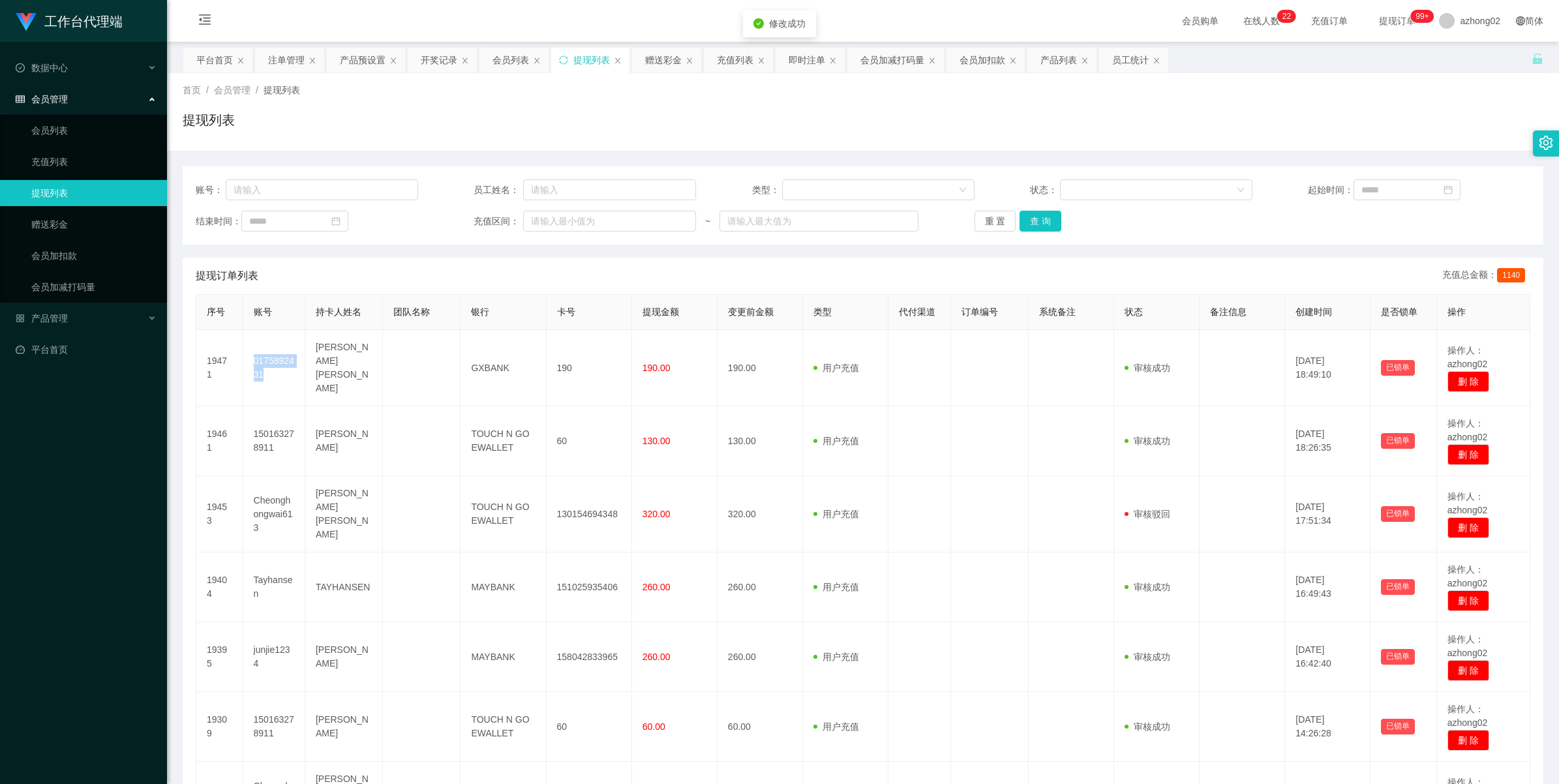
copy td "0175892431"
